Goal: Task Accomplishment & Management: Use online tool/utility

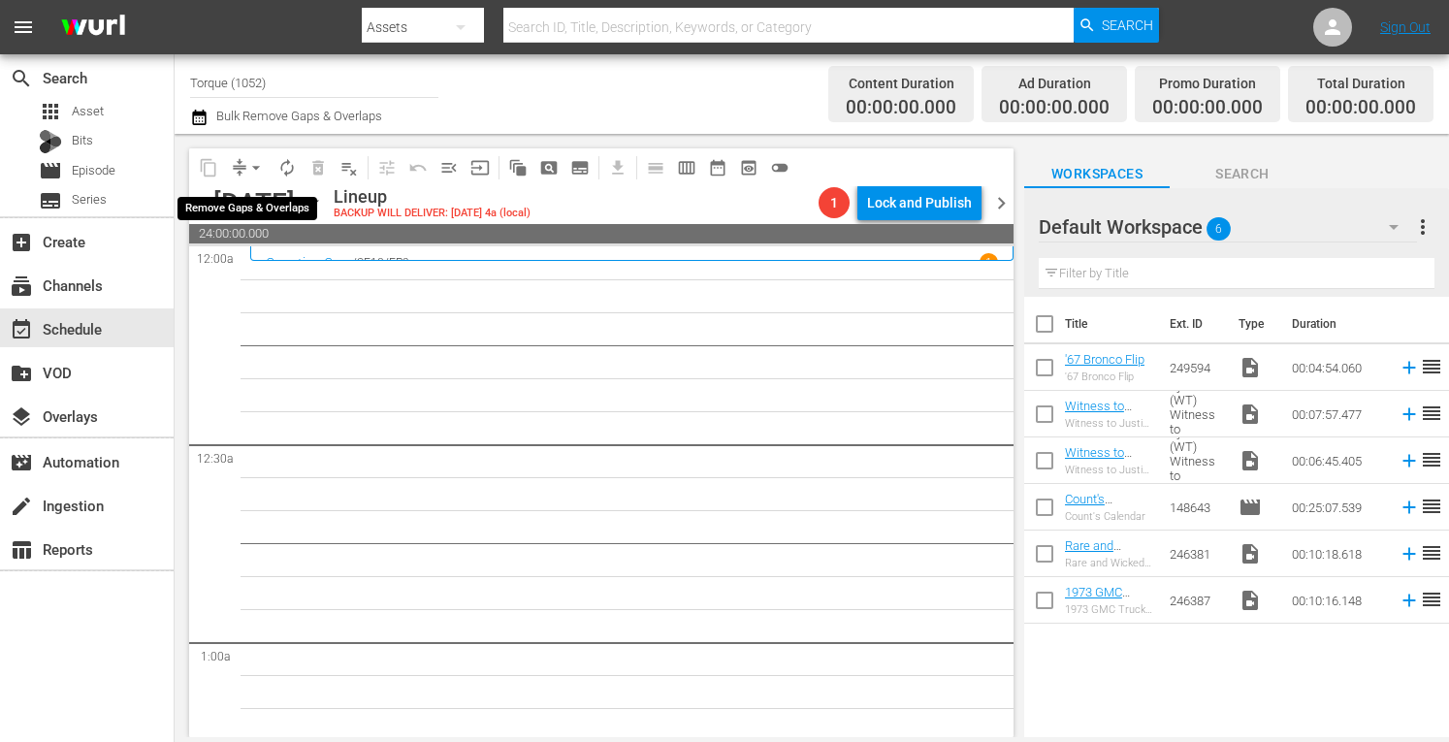
click at [256, 162] on span "arrow_drop_down" at bounding box center [255, 167] width 19 height 19
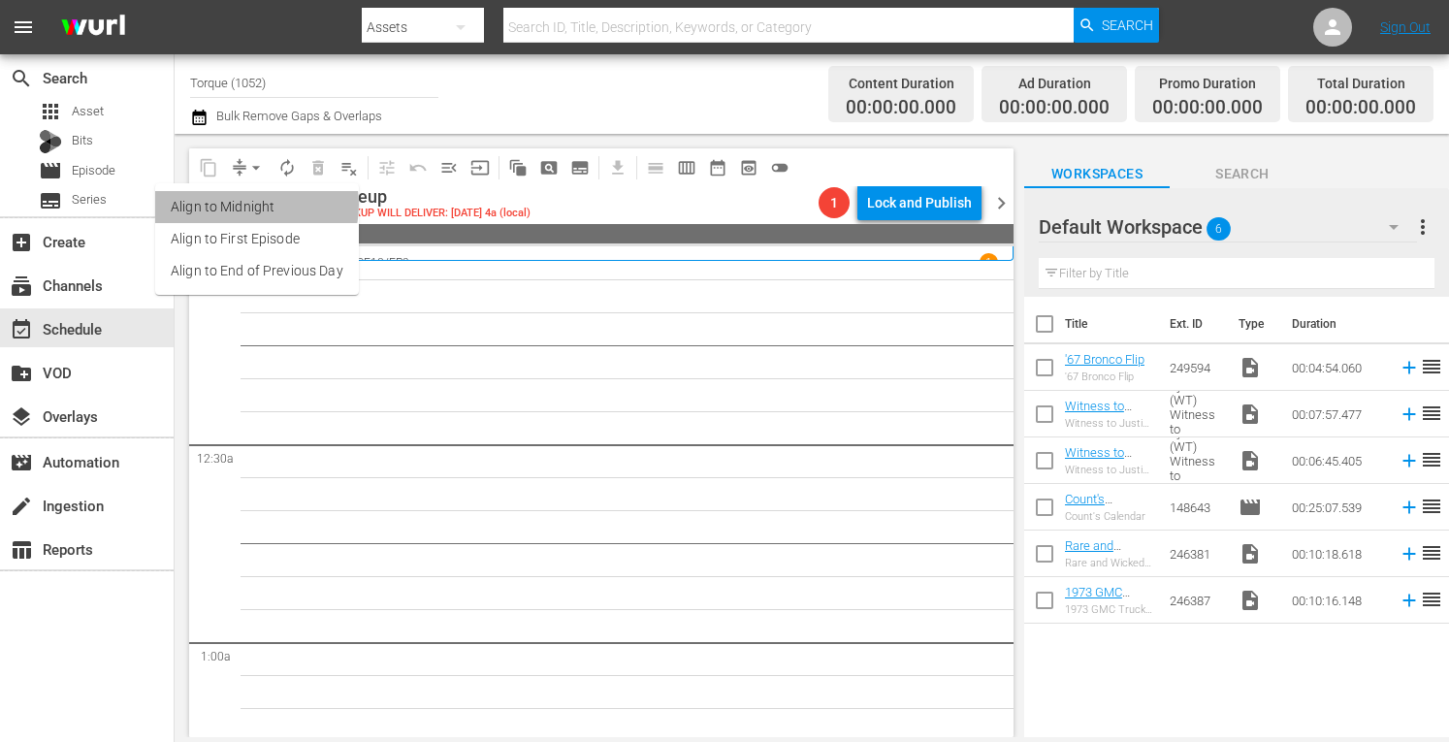
click at [250, 205] on li "Align to Midnight" at bounding box center [257, 207] width 204 height 32
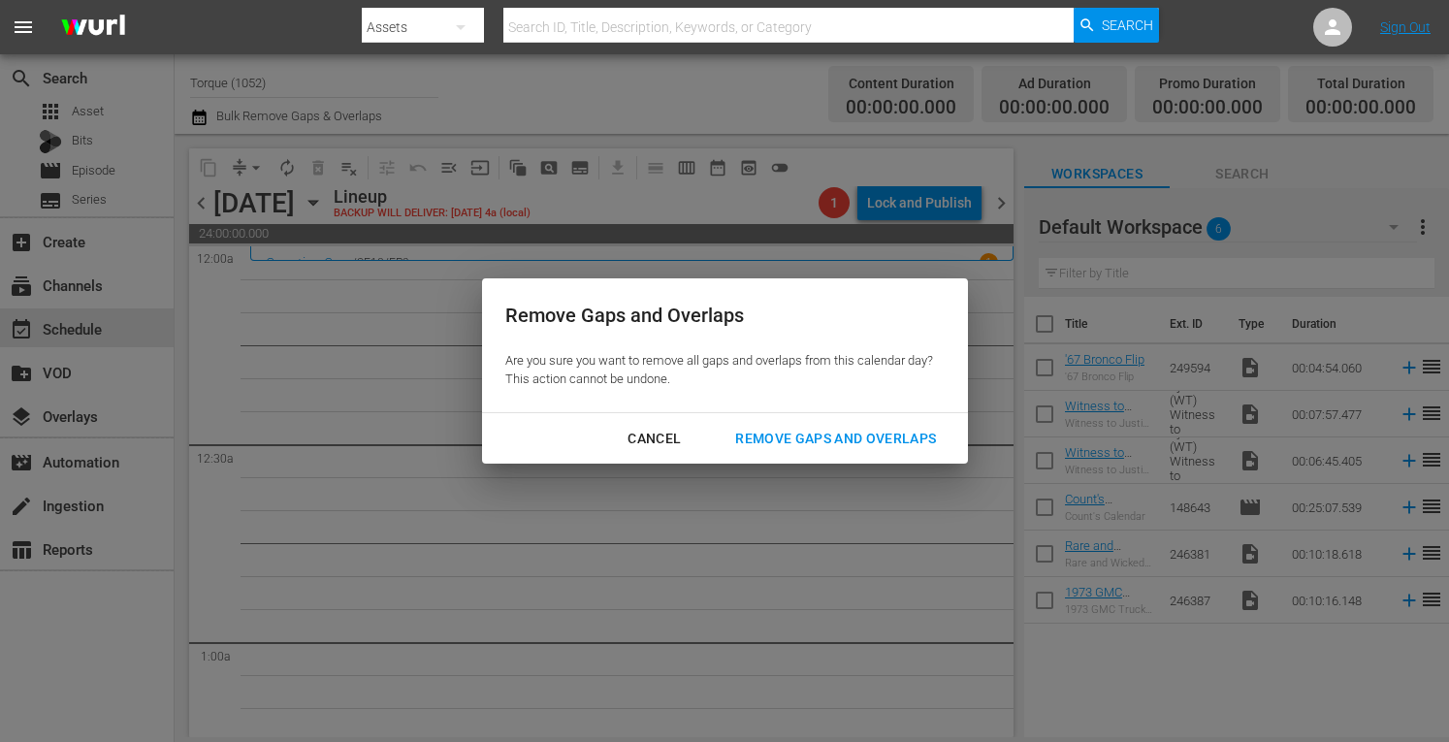
click at [822, 443] on div "Remove Gaps and Overlaps" at bounding box center [835, 439] width 232 height 24
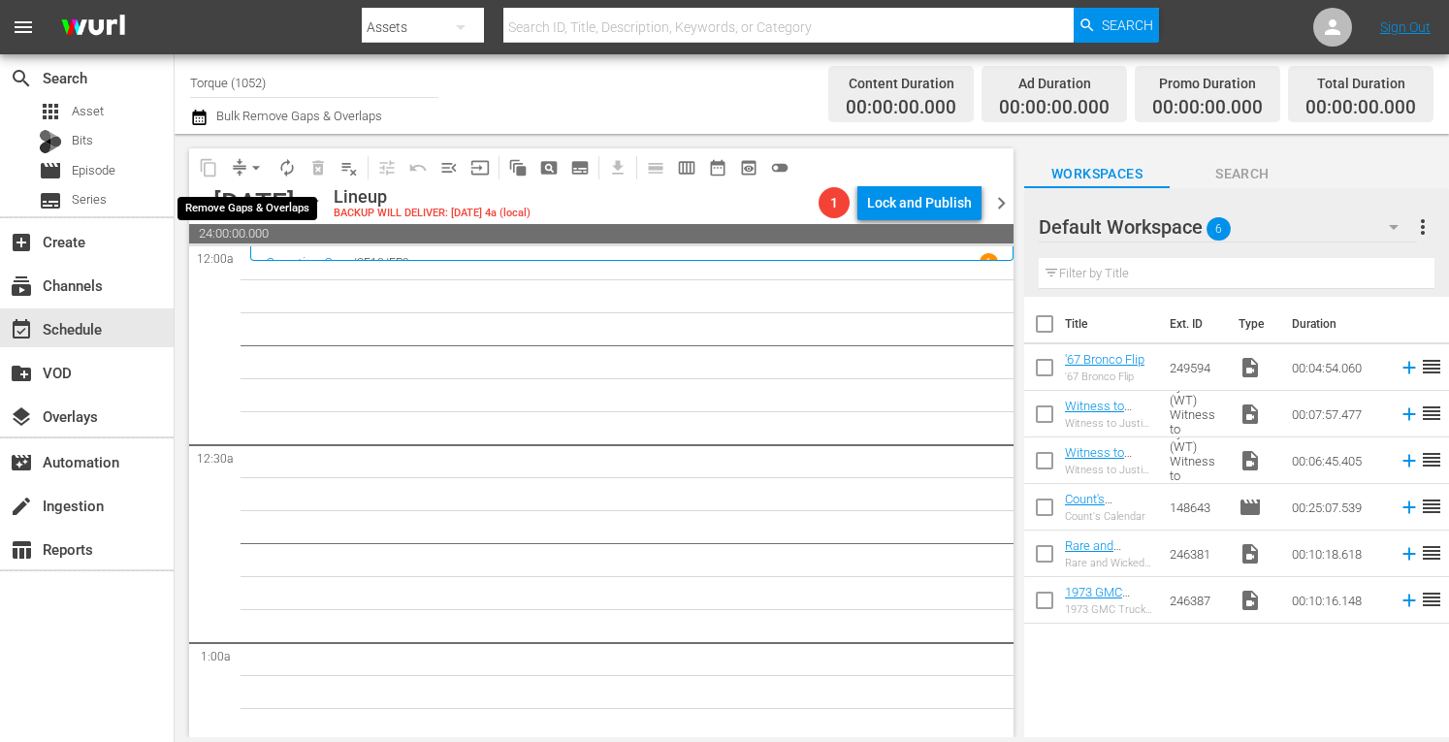
click at [252, 165] on span "arrow_drop_down" at bounding box center [255, 167] width 19 height 19
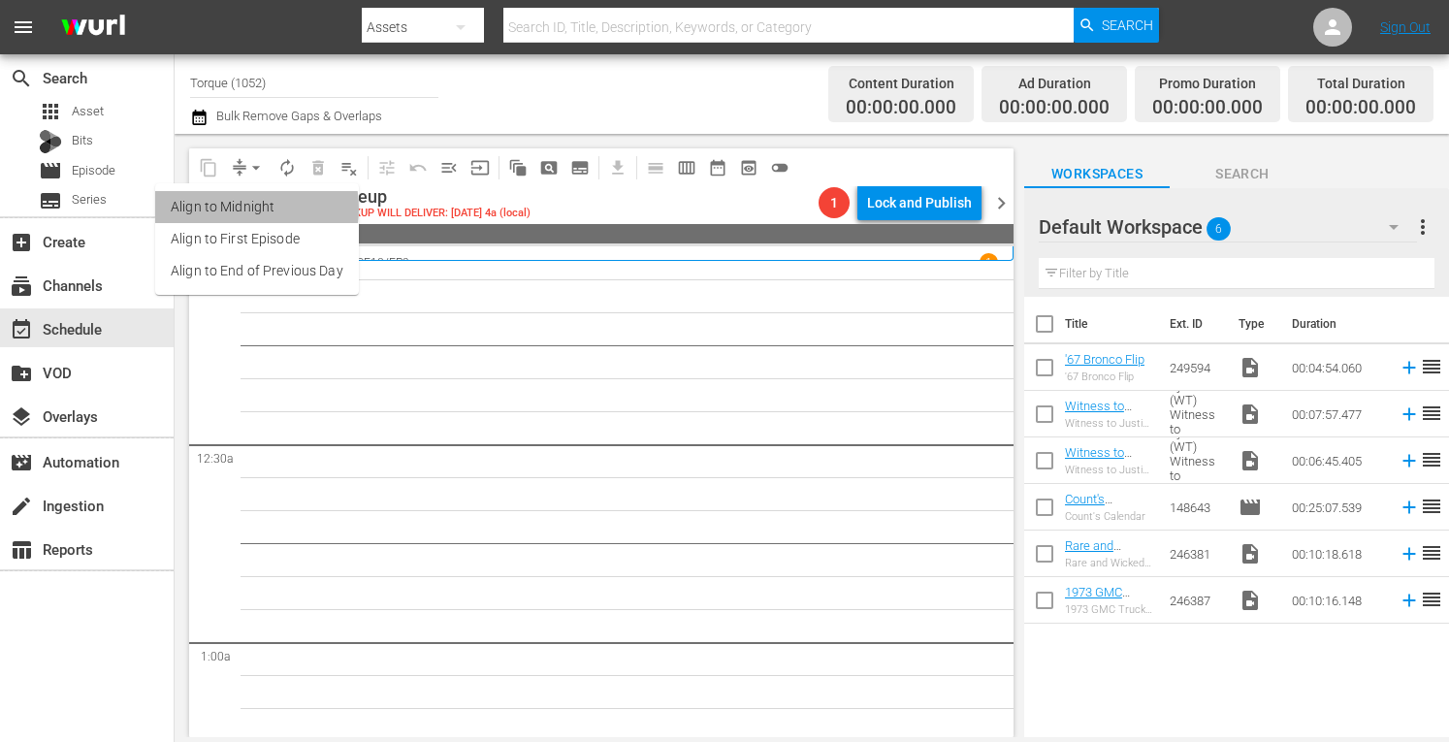
click at [243, 208] on li "Align to Midnight" at bounding box center [257, 207] width 204 height 32
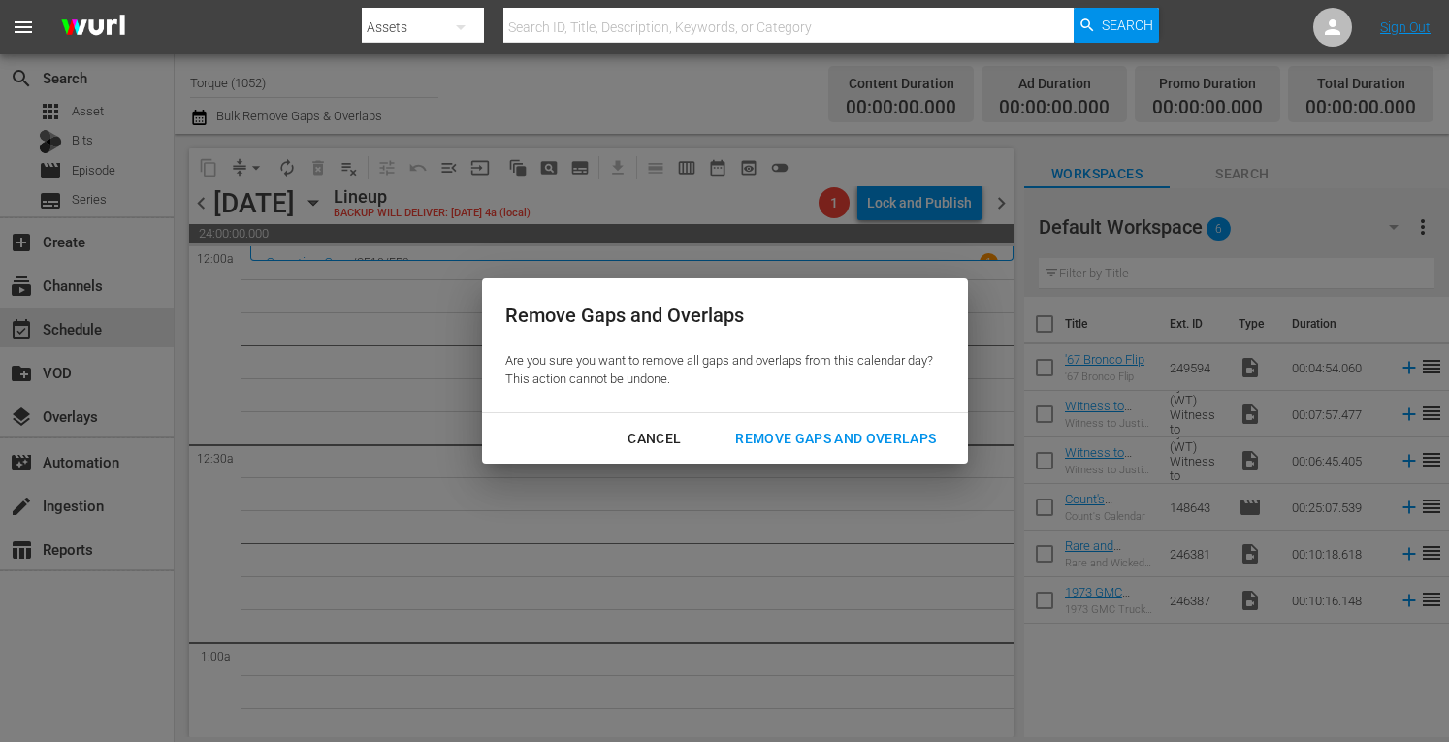
click at [808, 433] on div "Remove Gaps and Overlaps" at bounding box center [835, 439] width 232 height 24
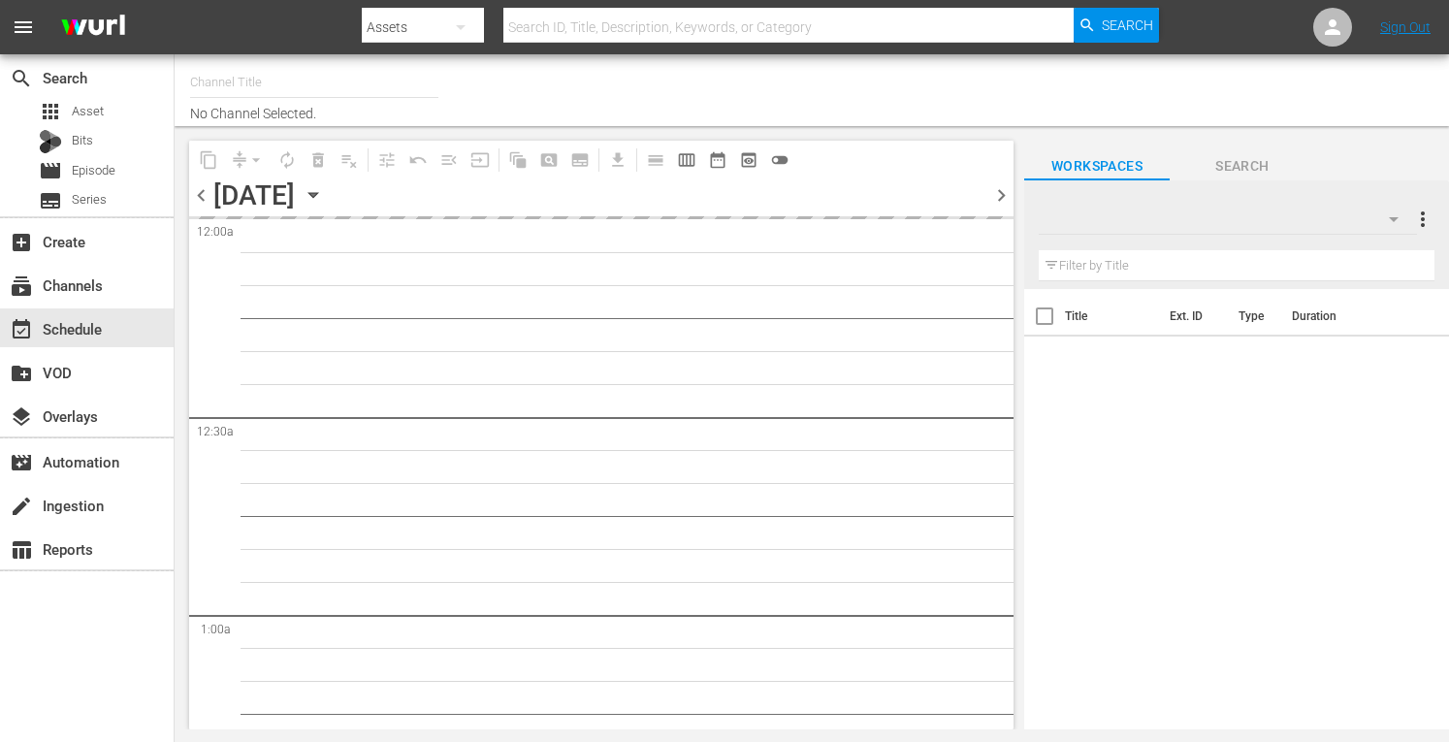
type input "Torque (1052)"
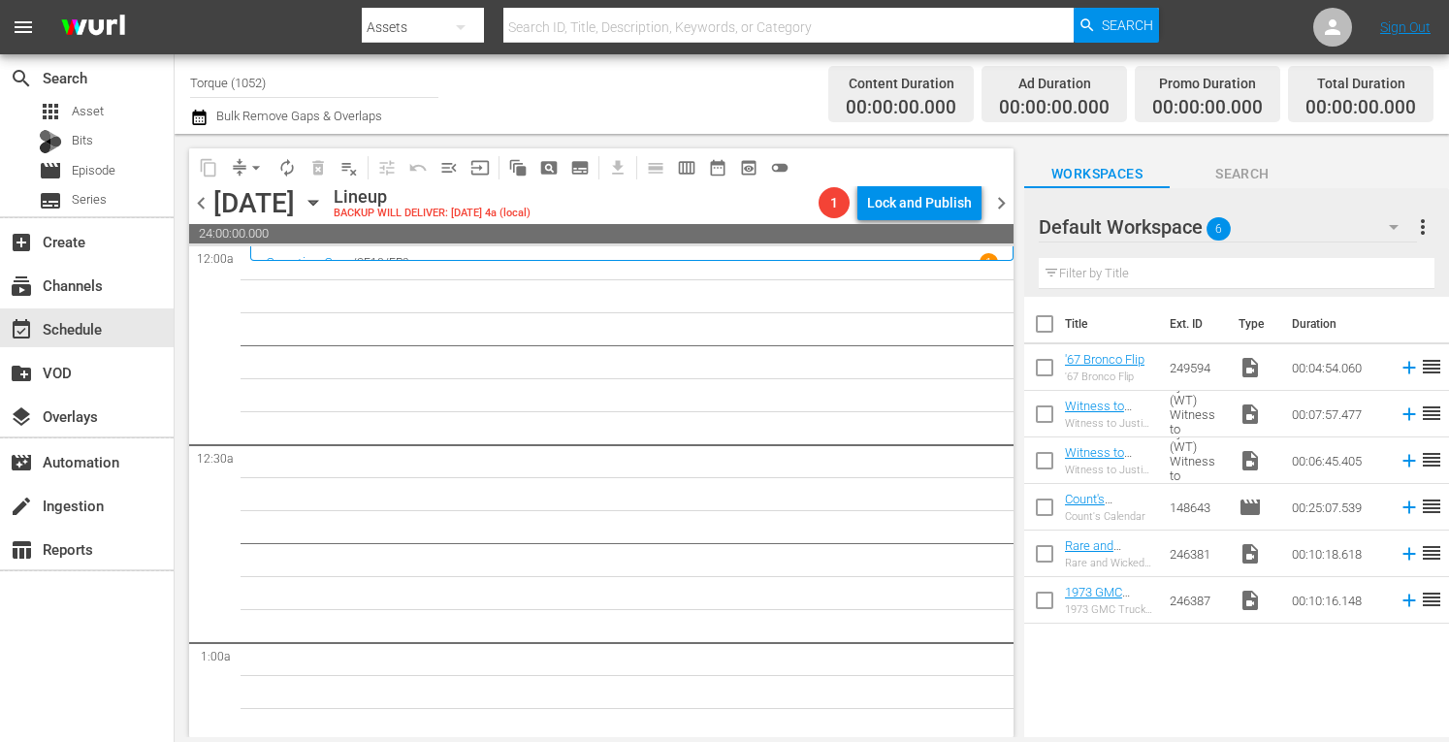
click at [324, 193] on icon "button" at bounding box center [313, 202] width 21 height 21
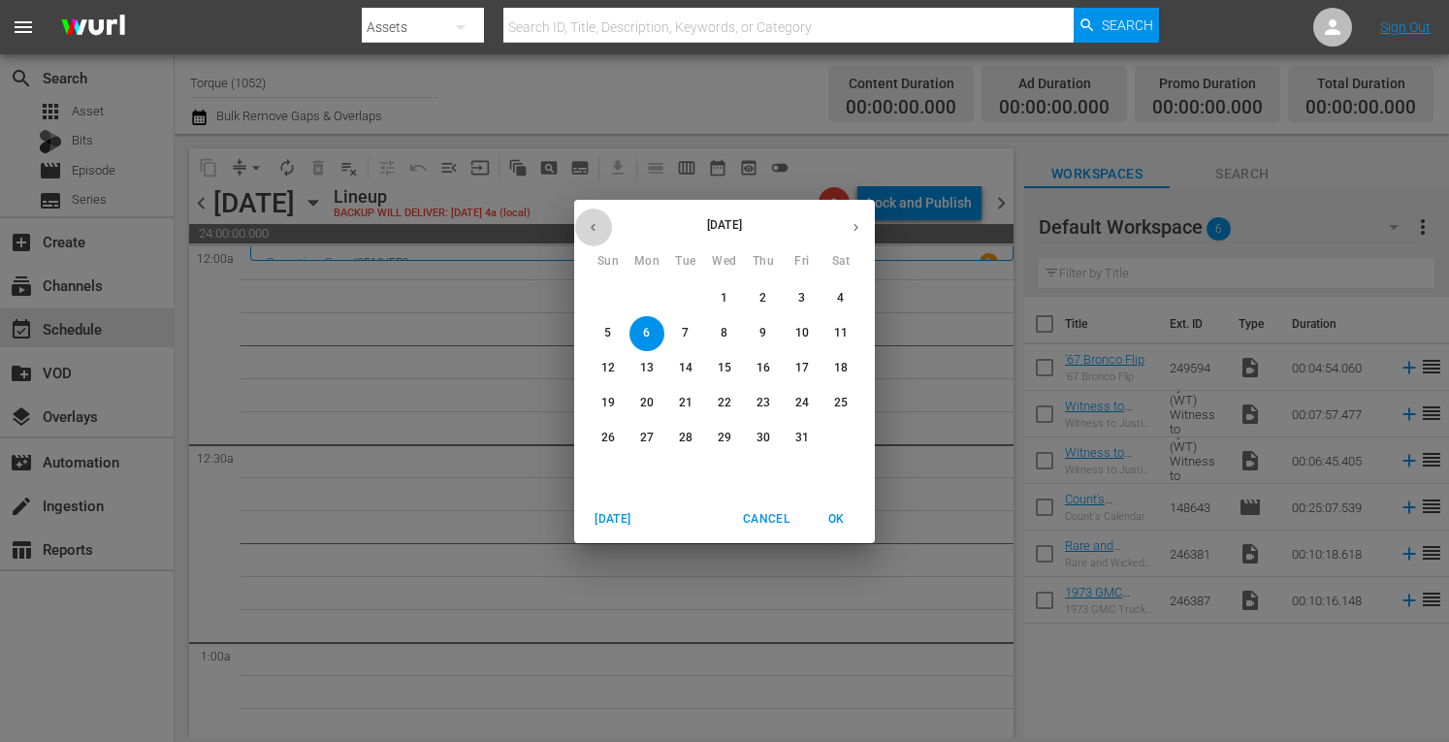
click at [593, 232] on icon "button" at bounding box center [593, 227] width 15 height 15
click at [653, 409] on p "22" at bounding box center [647, 403] width 14 height 16
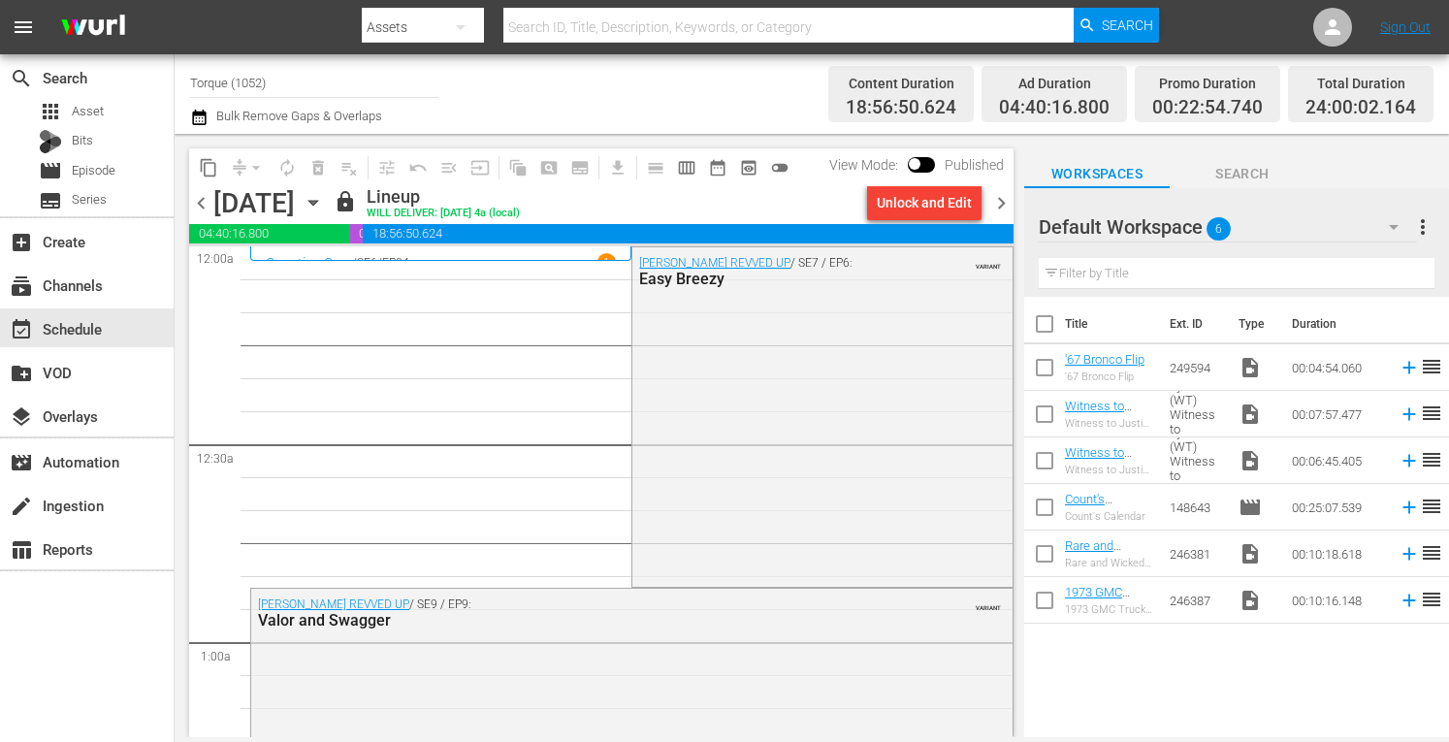
click at [1001, 204] on span "chevron_right" at bounding box center [1001, 203] width 24 height 24
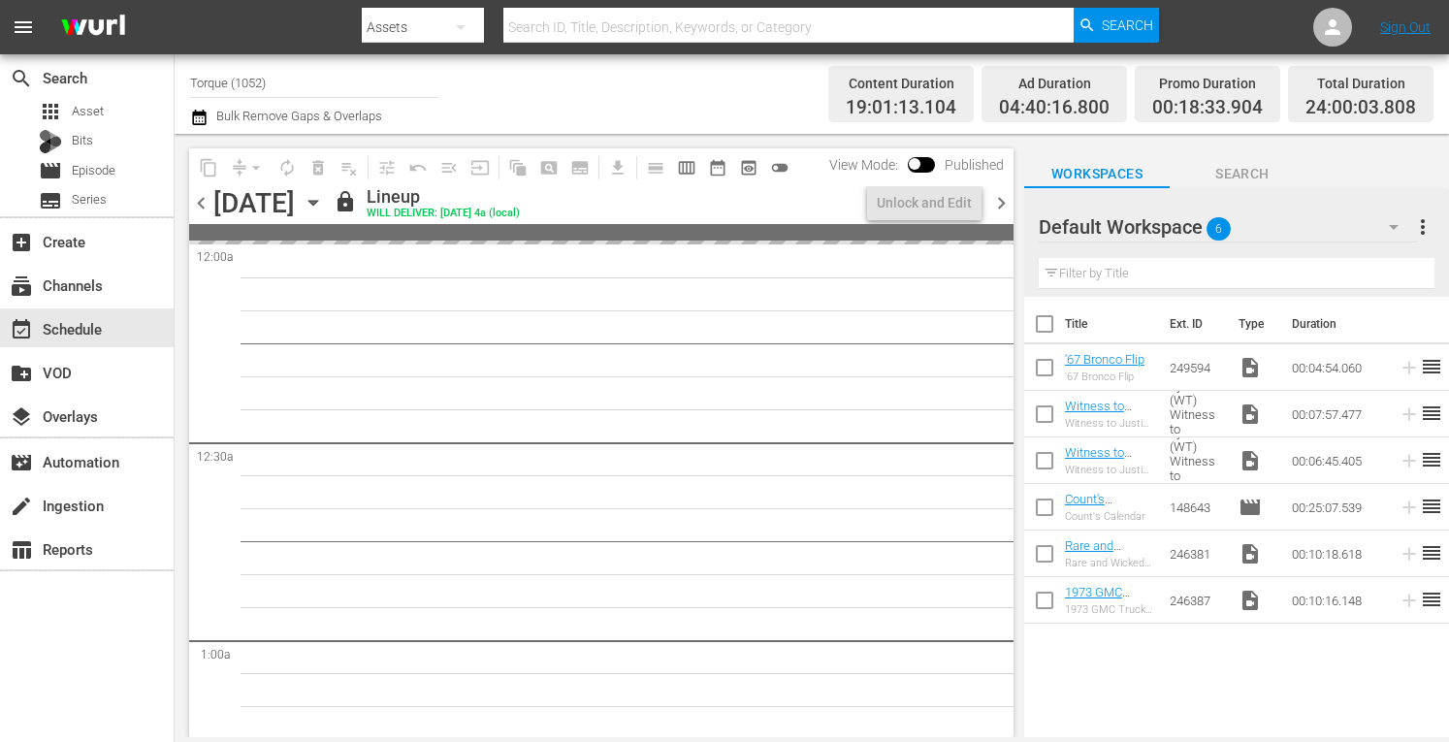
click at [1001, 204] on span "chevron_right" at bounding box center [1001, 203] width 24 height 24
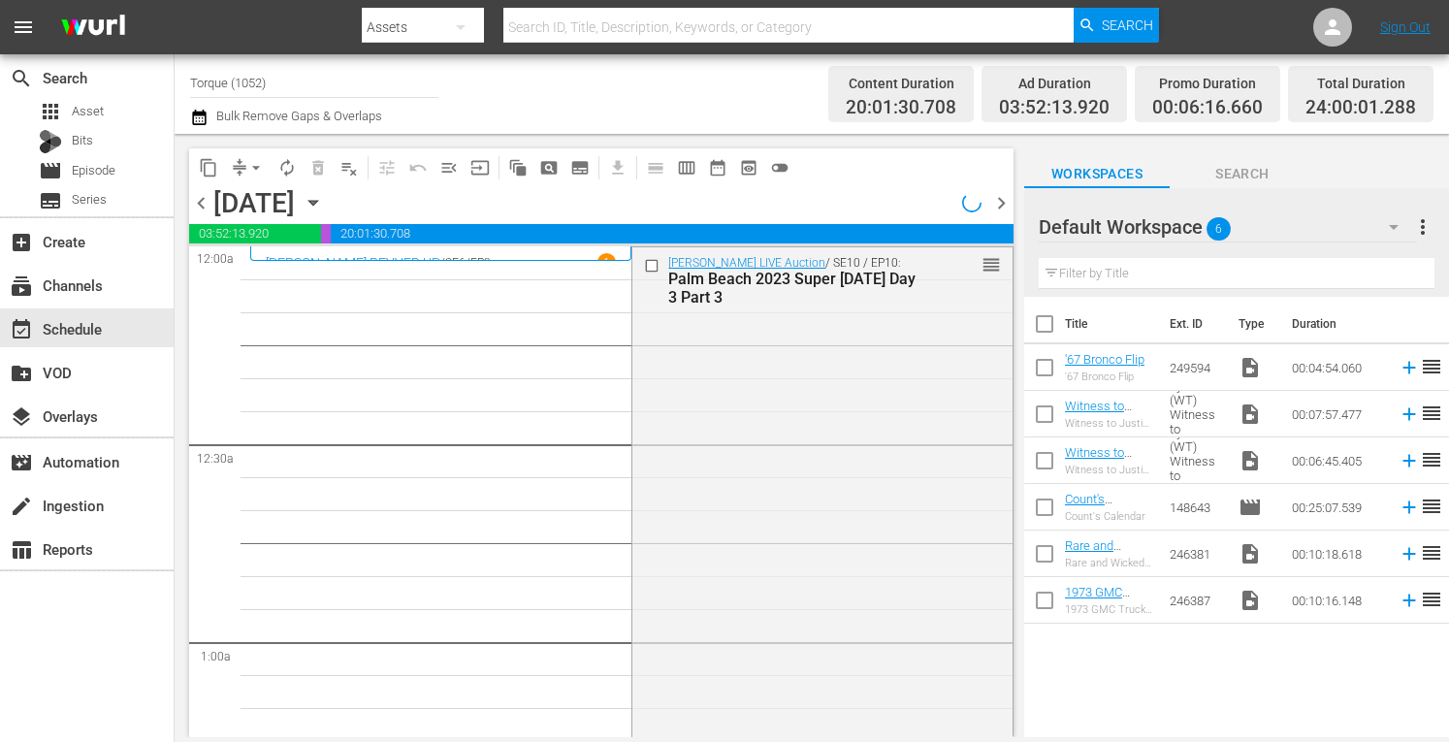
click at [1001, 204] on span "chevron_right" at bounding box center [1001, 203] width 24 height 24
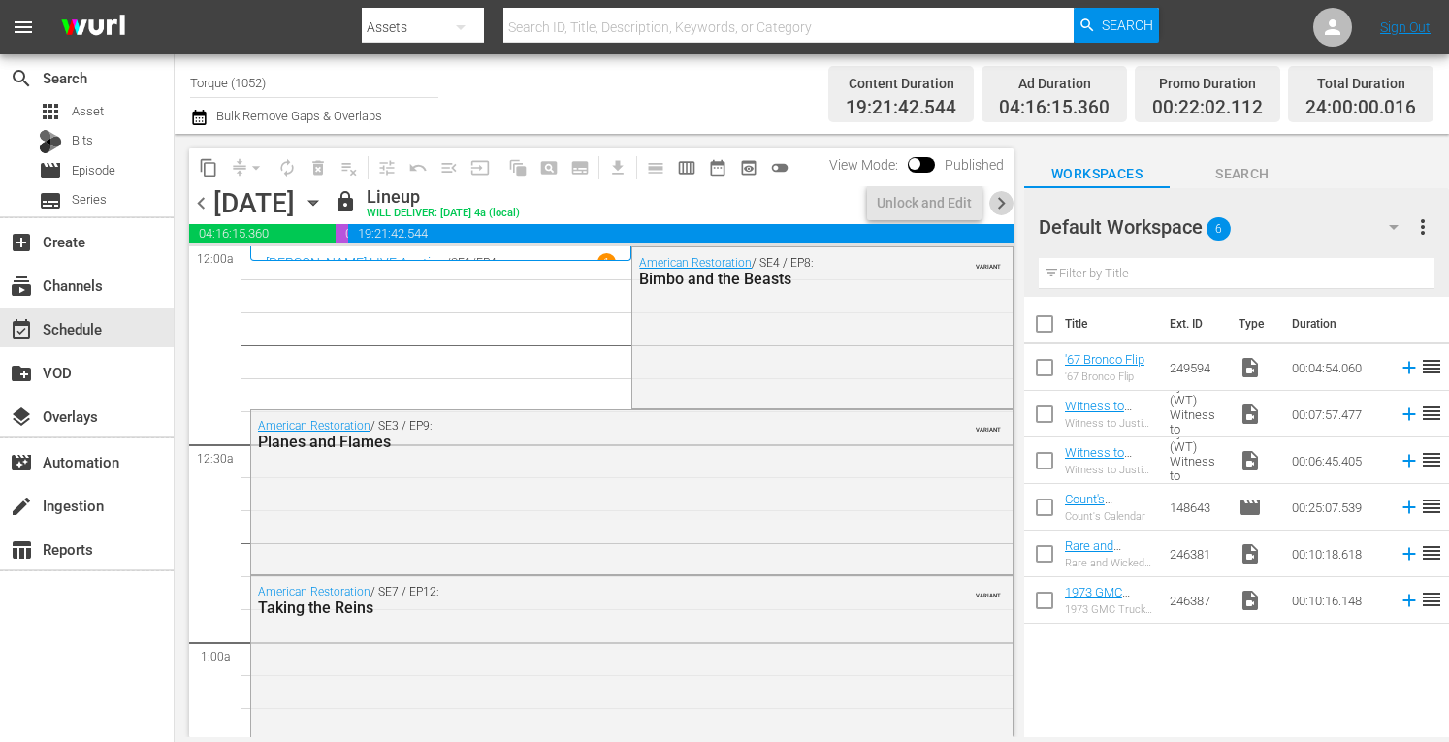
click at [1001, 204] on span "chevron_right" at bounding box center [1001, 203] width 24 height 24
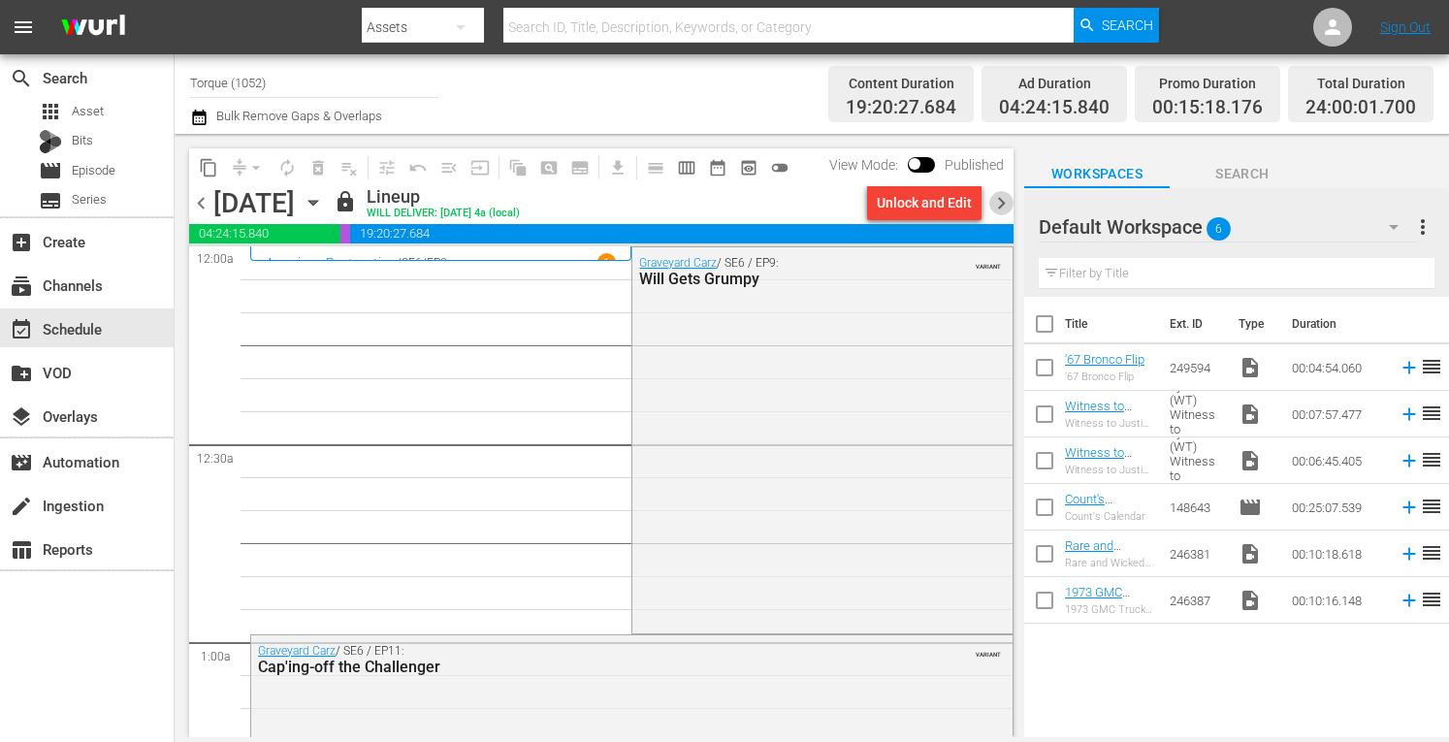
click at [1001, 204] on span "chevron_right" at bounding box center [1001, 203] width 24 height 24
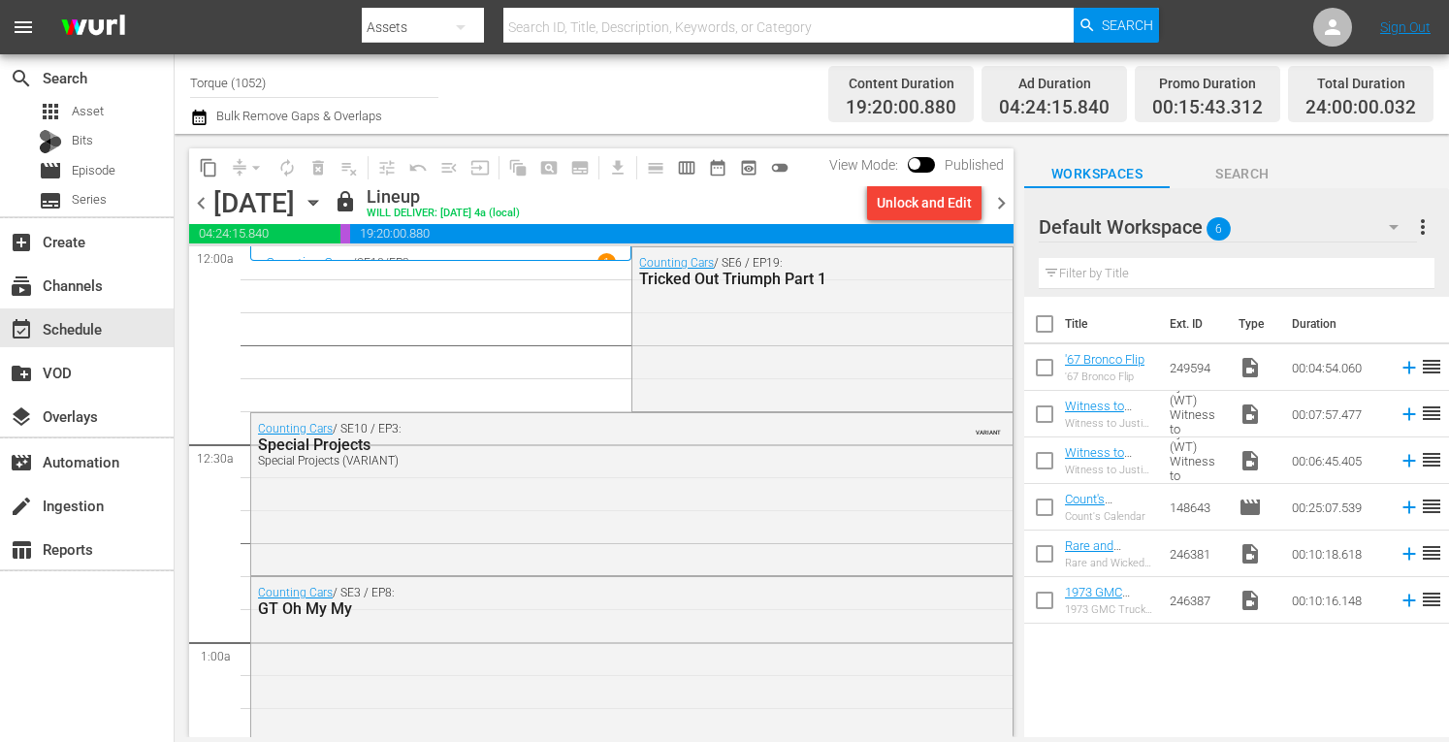
click at [1001, 204] on span "chevron_right" at bounding box center [1001, 203] width 24 height 24
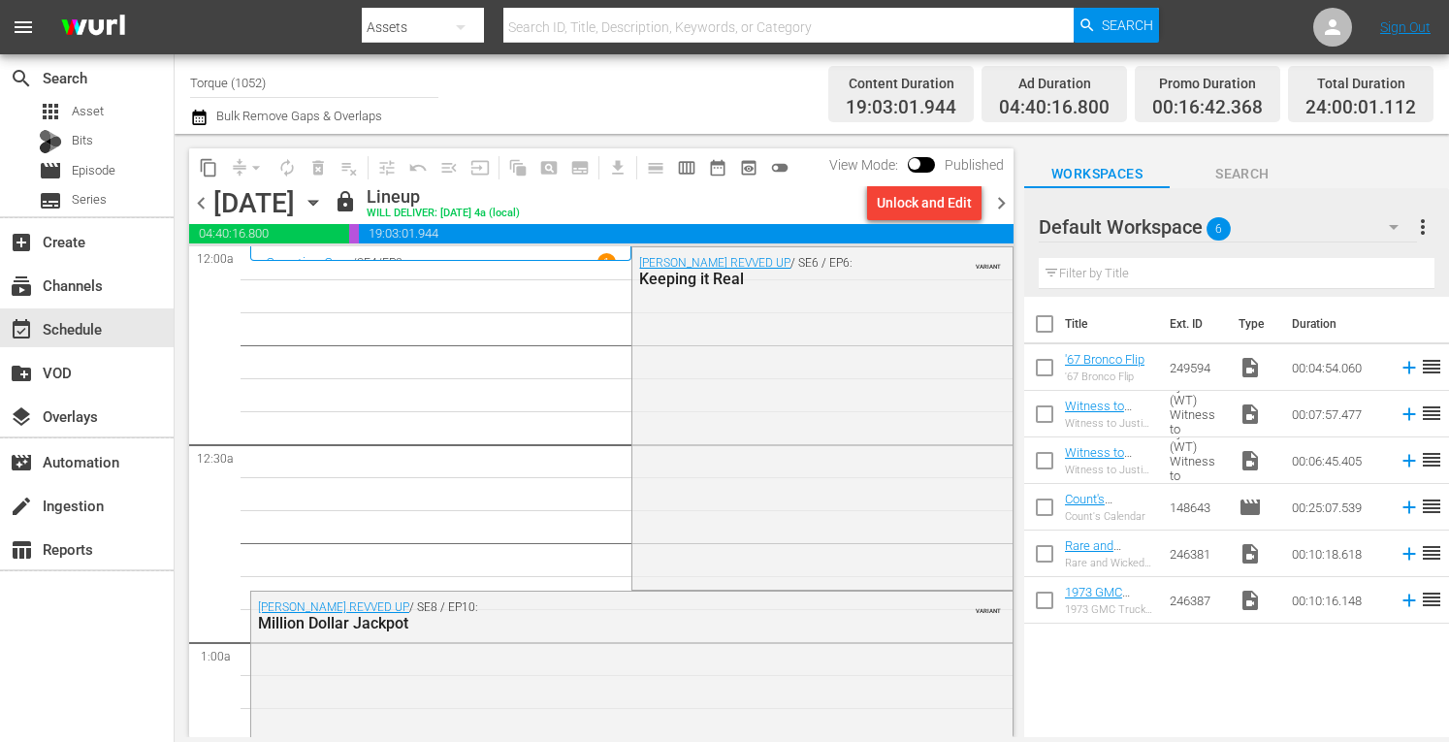
click at [1001, 204] on span "chevron_right" at bounding box center [1001, 203] width 24 height 24
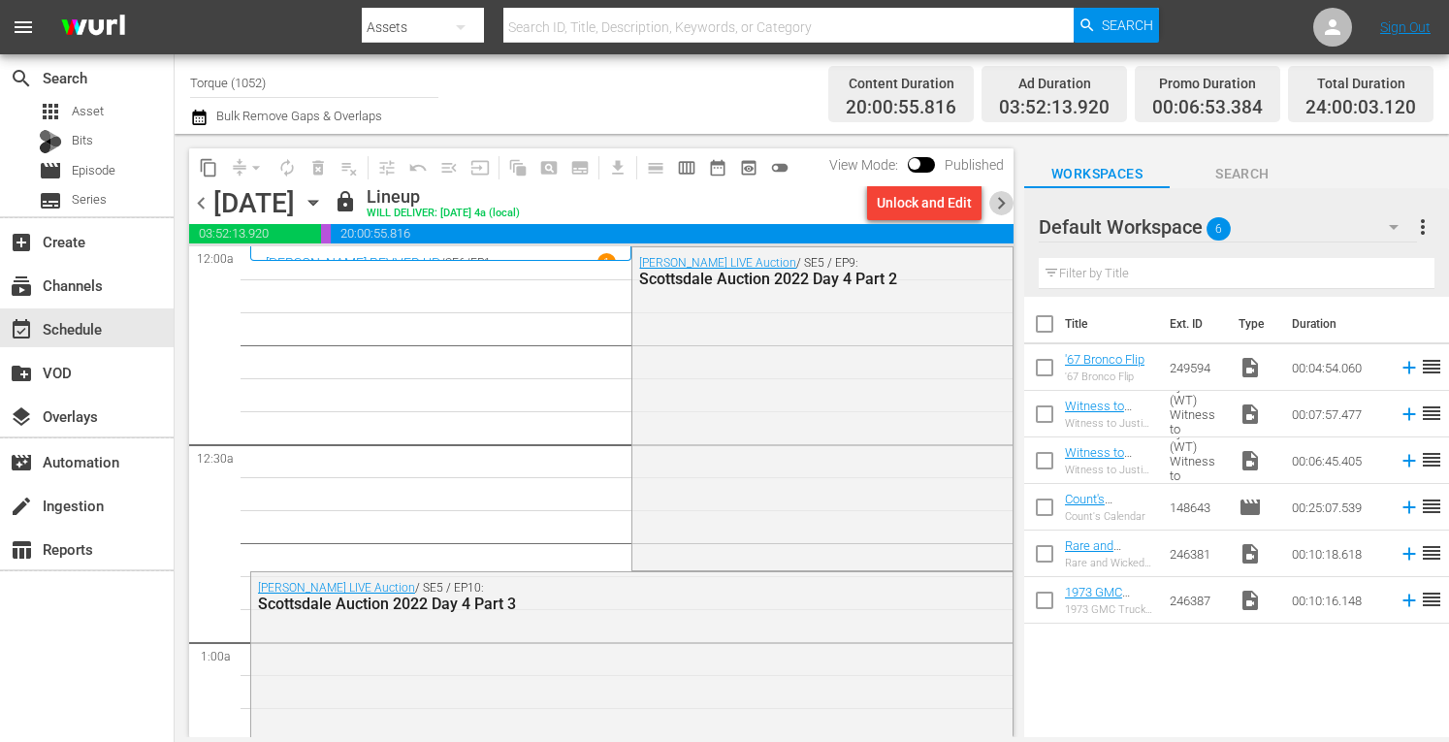
click at [1001, 204] on span "chevron_right" at bounding box center [1001, 203] width 24 height 24
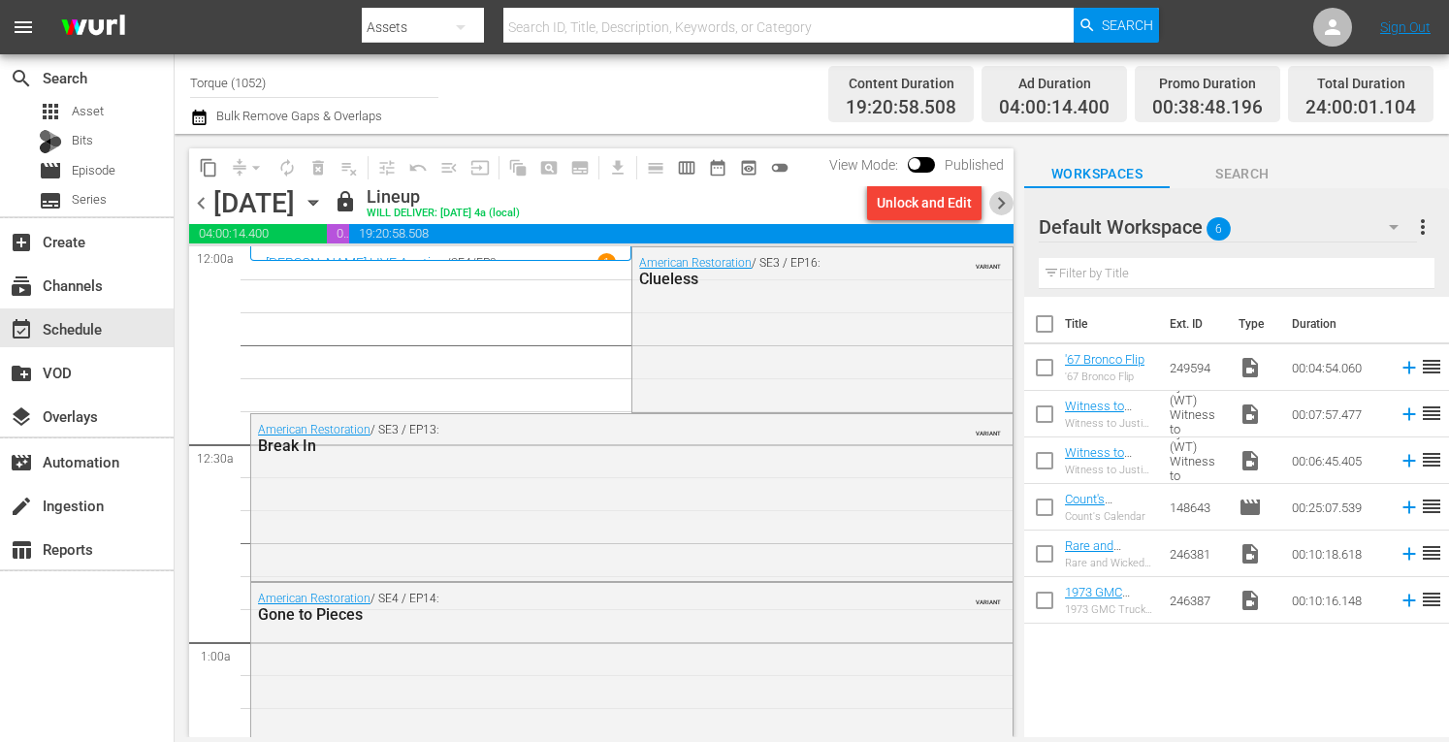
click at [1001, 204] on span "chevron_right" at bounding box center [1001, 203] width 24 height 24
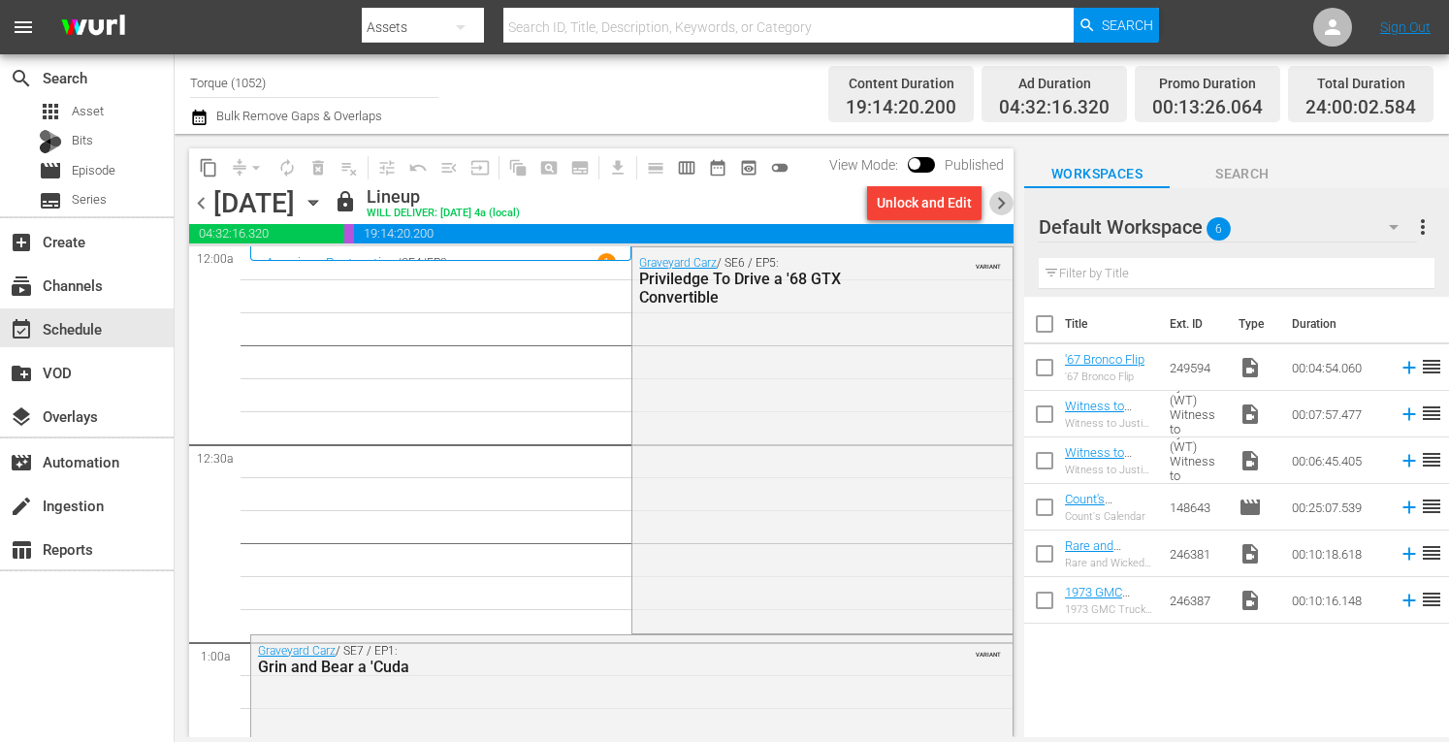
click at [1006, 199] on span "chevron_right" at bounding box center [1001, 203] width 24 height 24
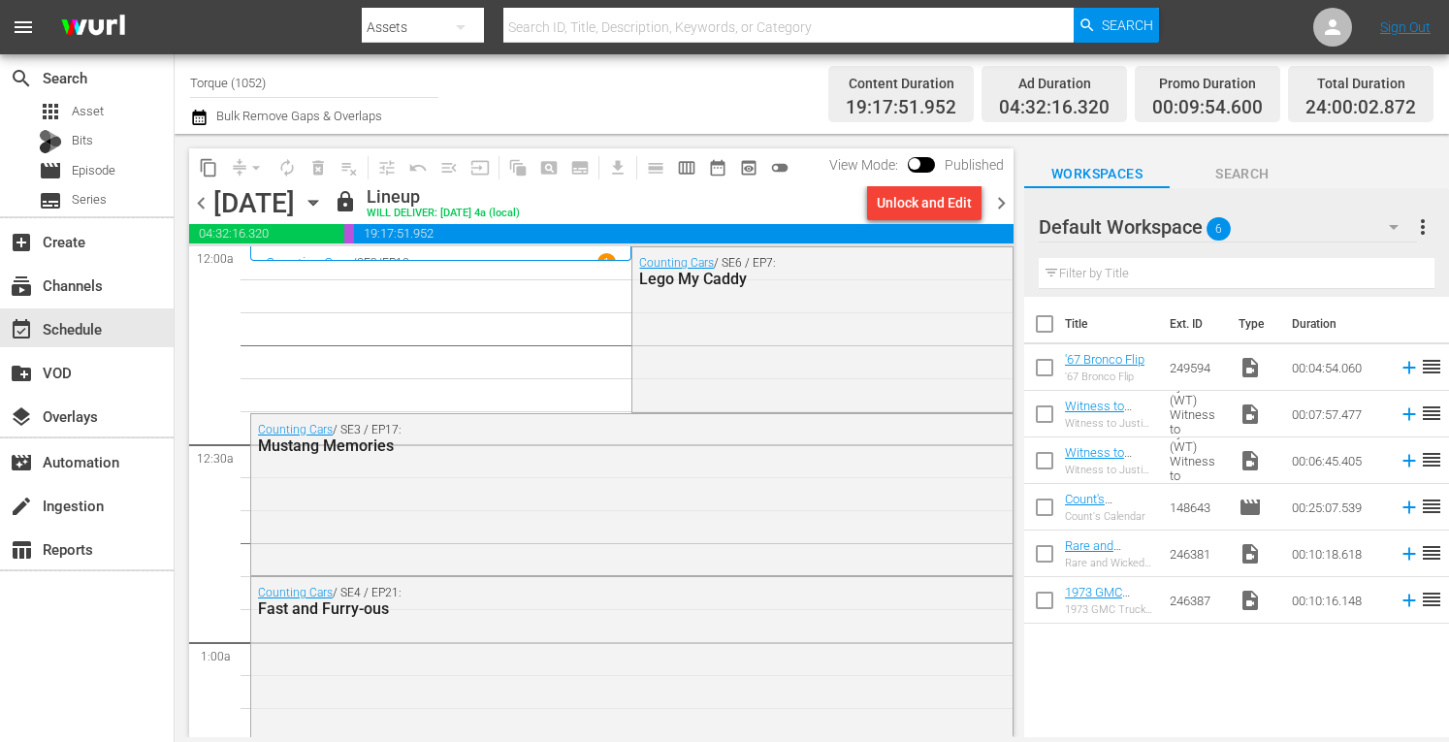
click at [1006, 199] on span "chevron_right" at bounding box center [1001, 203] width 24 height 24
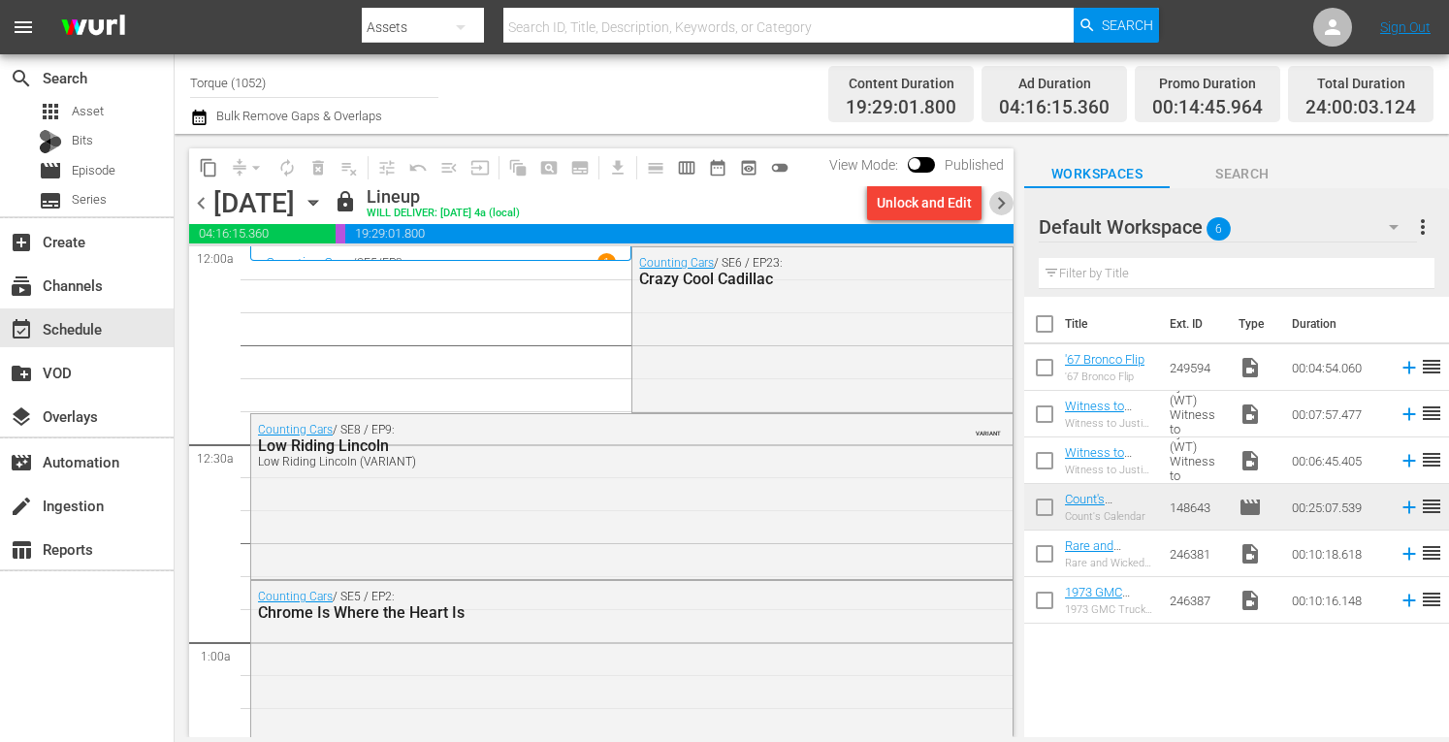
click at [1006, 199] on span "chevron_right" at bounding box center [1001, 203] width 24 height 24
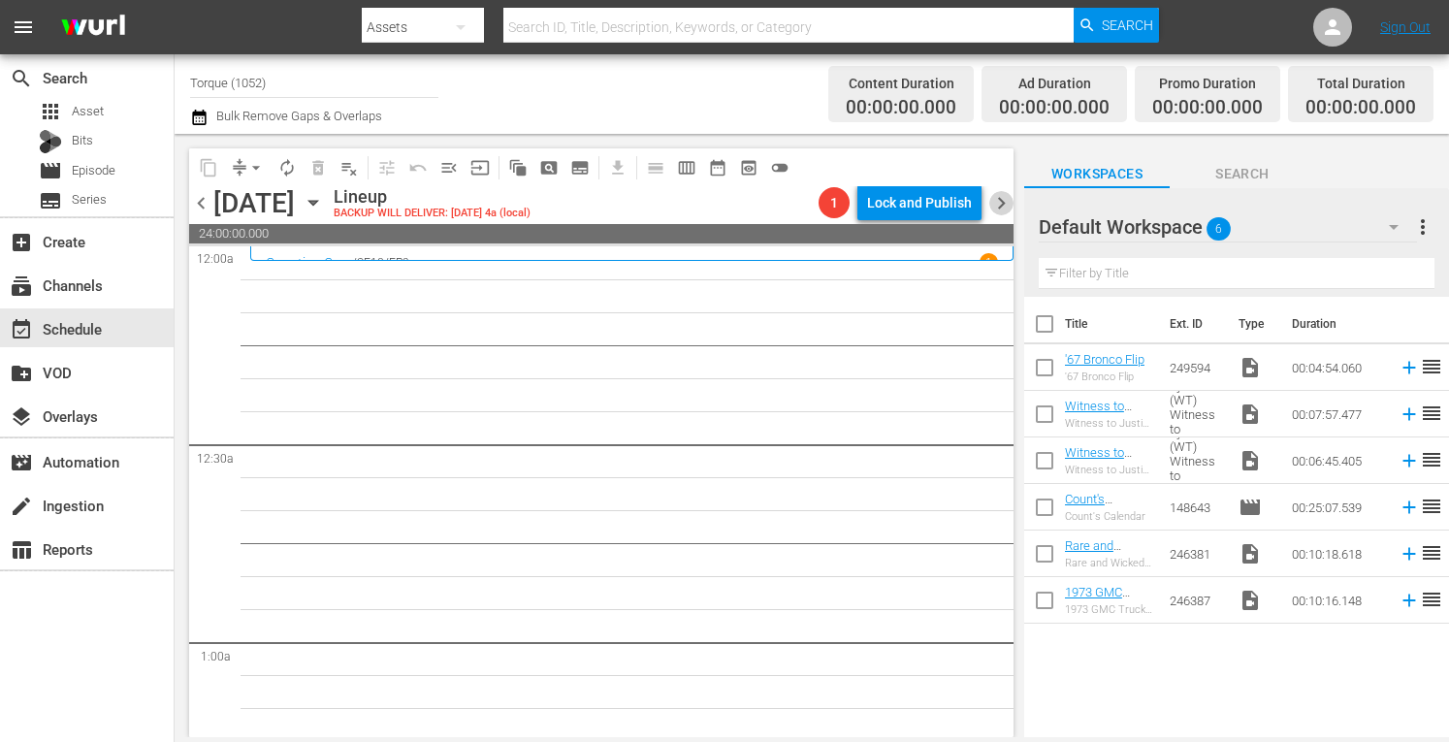
click at [1006, 199] on span "chevron_right" at bounding box center [1001, 203] width 24 height 24
click at [324, 199] on icon "button" at bounding box center [313, 202] width 21 height 21
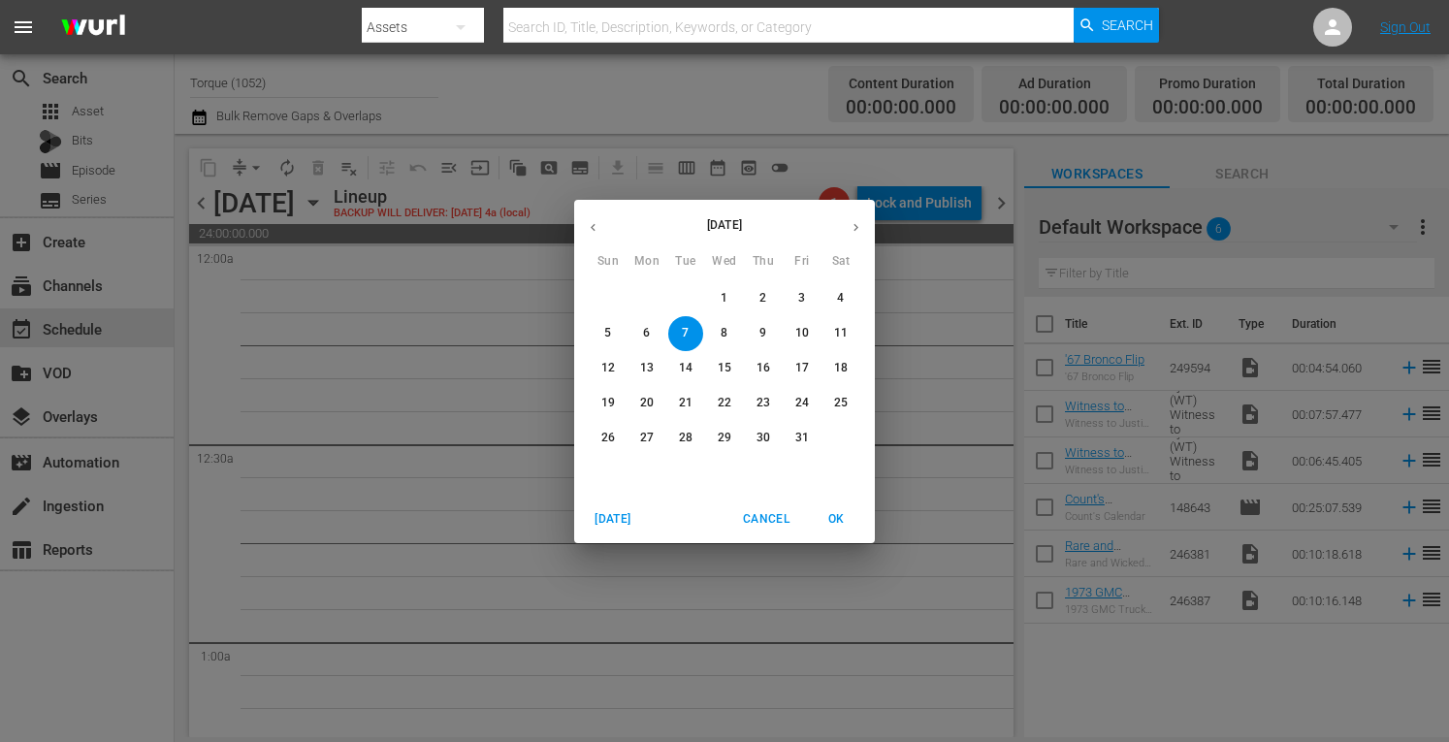
click at [456, 339] on div "[DATE] Sun Mon Tue Wed Thu Fri Sat 28 29 30 1 2 3 4 5 6 7 8 9 10 11 12 13 14 15…" at bounding box center [724, 371] width 1449 height 742
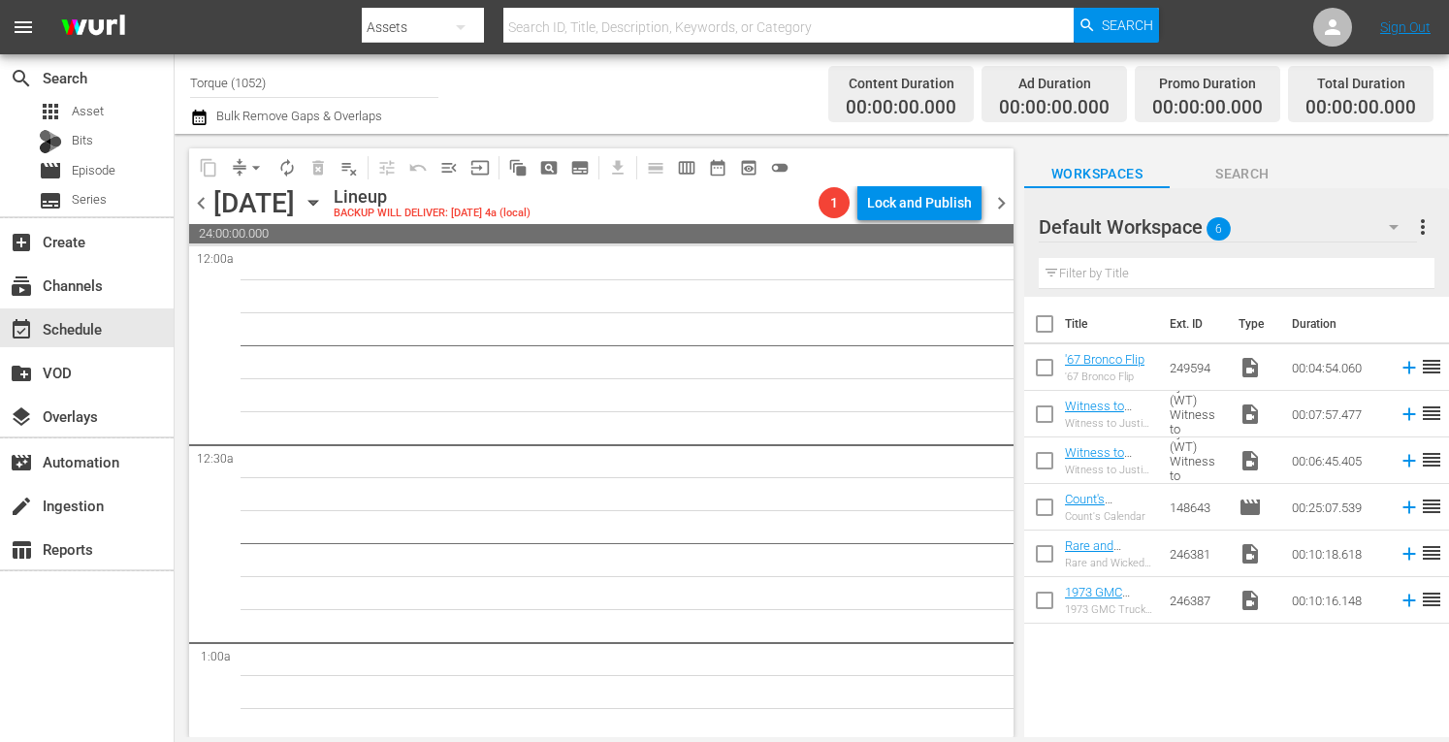
click at [324, 206] on icon "button" at bounding box center [313, 202] width 21 height 21
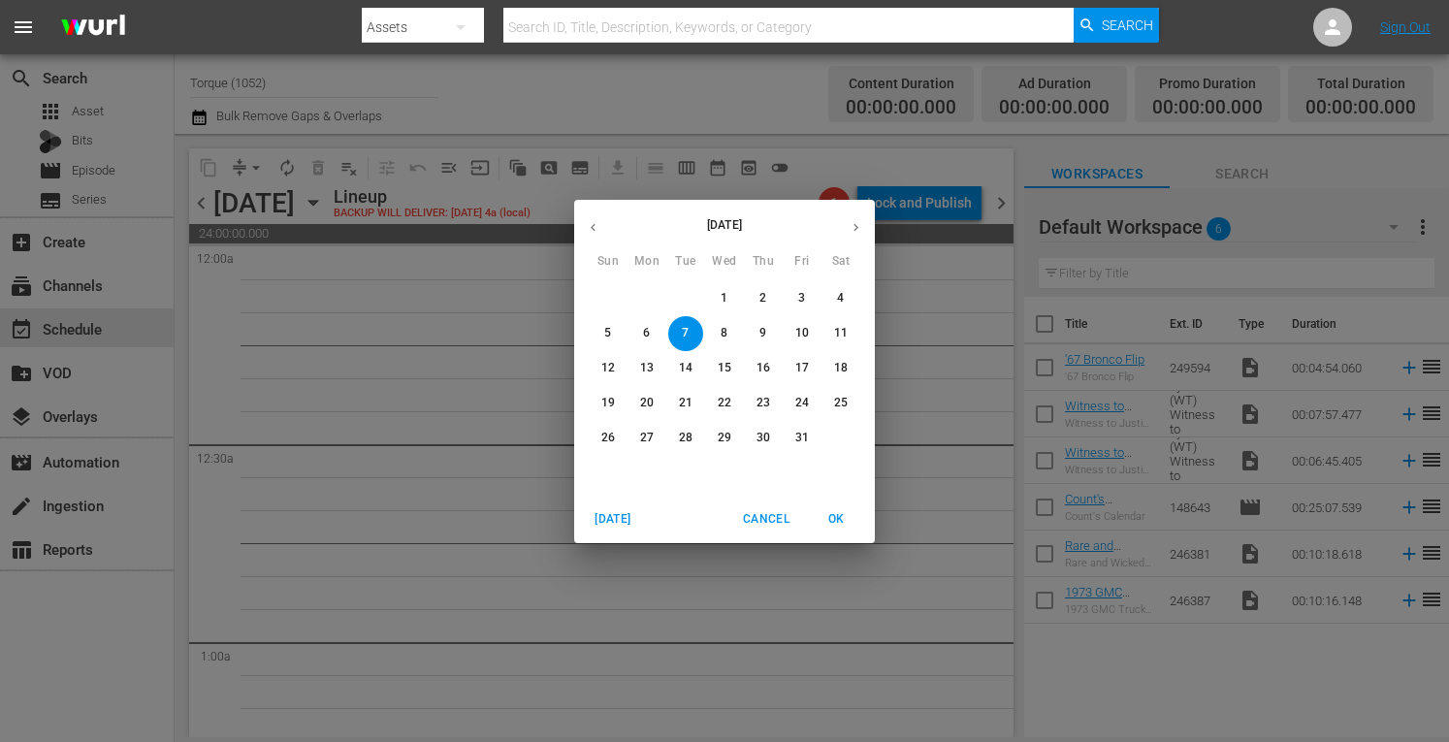
click at [442, 331] on div "[DATE] Sun Mon Tue Wed Thu Fri Sat 28 29 30 1 2 3 4 5 6 7 8 9 10 11 12 13 14 15…" at bounding box center [724, 371] width 1449 height 742
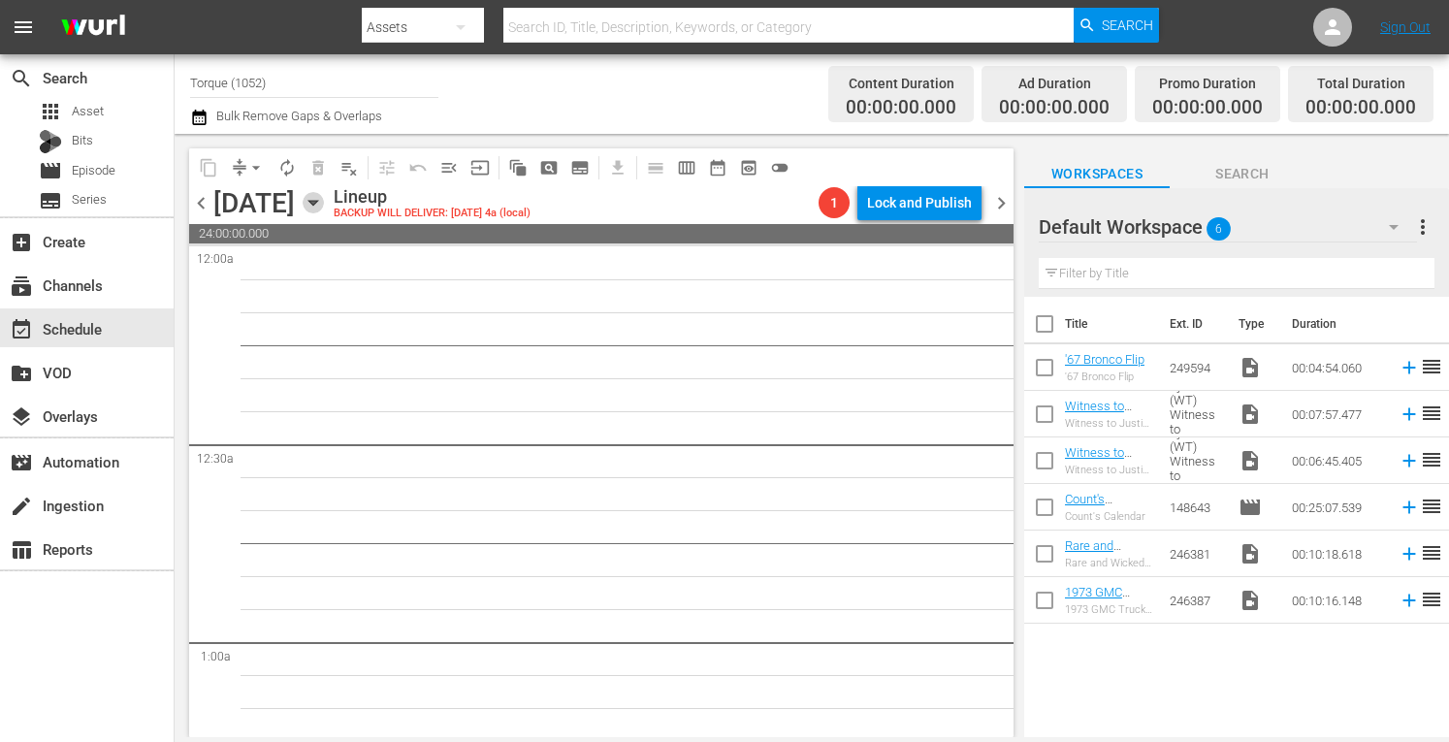
click at [317, 205] on icon "button" at bounding box center [312, 203] width 9 height 5
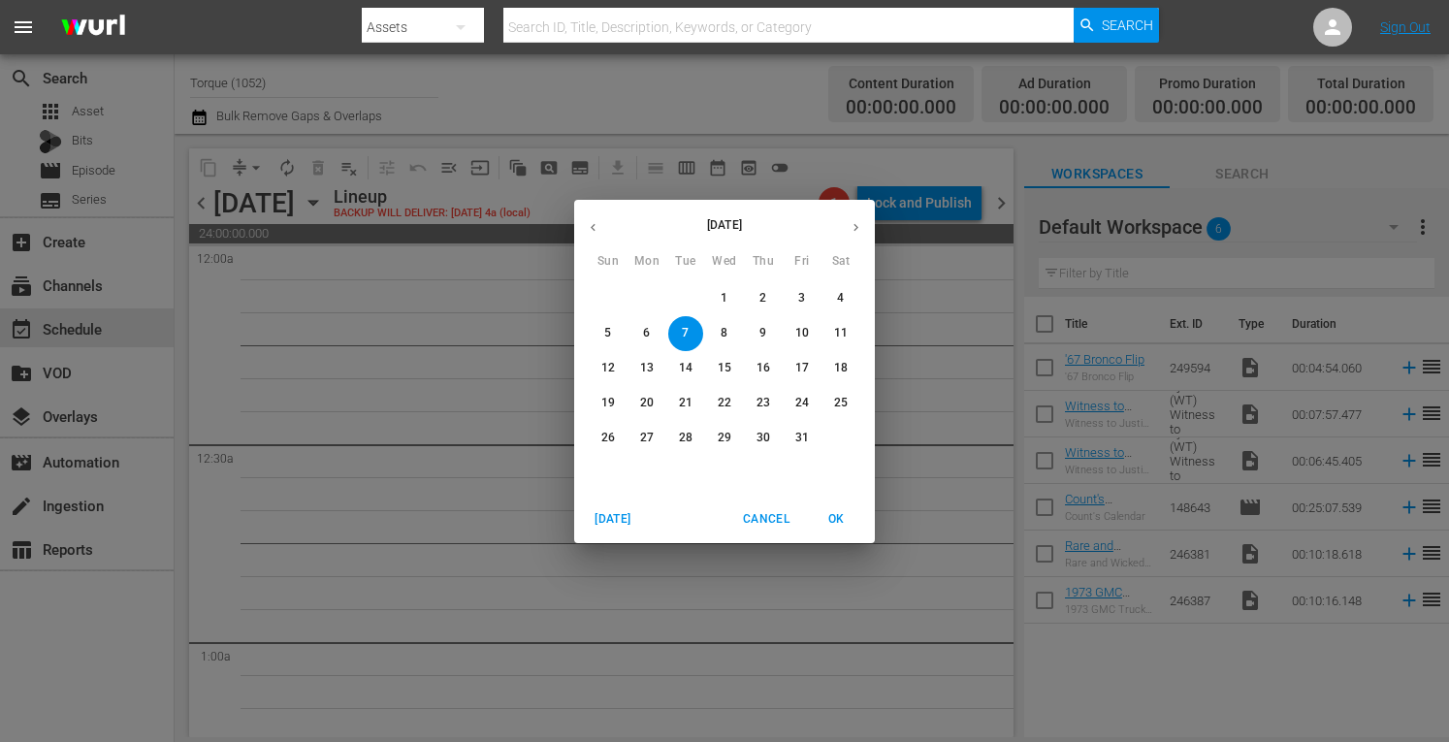
click at [564, 254] on div "[DATE] Sun Mon Tue Wed Thu Fri Sat 28 29 30 1 2 3 4 5 6 7 8 9 10 11 12 13 14 15…" at bounding box center [724, 371] width 1449 height 742
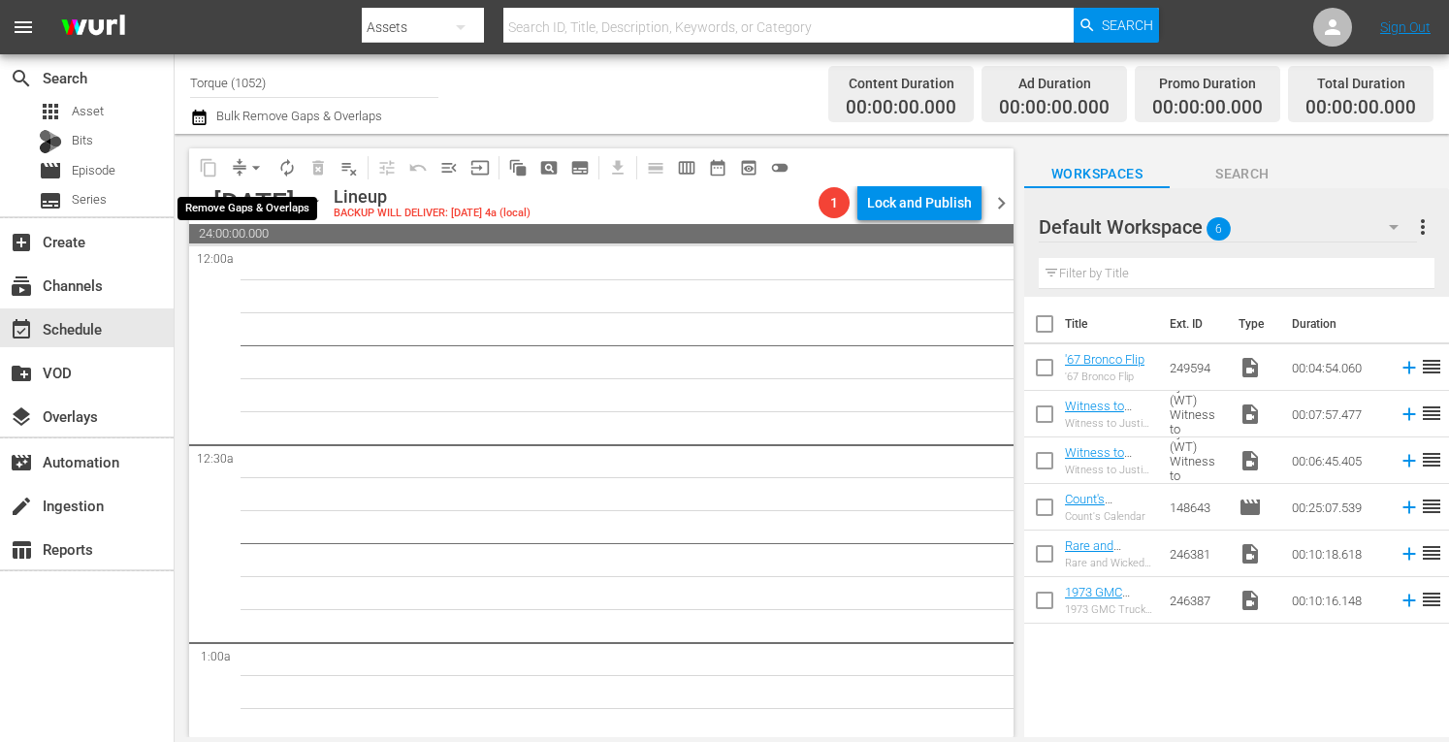
click at [257, 167] on span "arrow_drop_down" at bounding box center [255, 167] width 19 height 19
click at [248, 208] on li "Align to Midnight" at bounding box center [256, 207] width 160 height 32
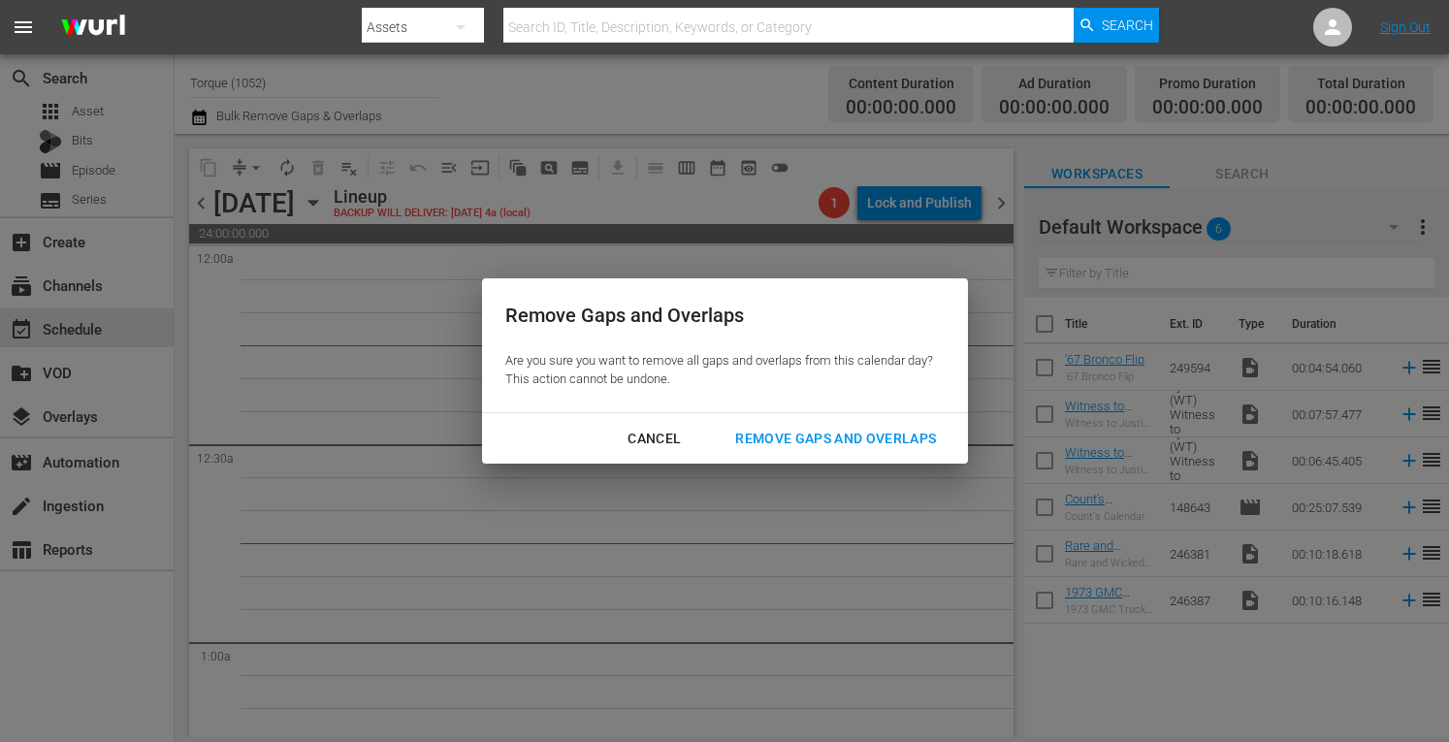
click at [898, 443] on div "Remove Gaps and Overlaps" at bounding box center [835, 439] width 232 height 24
